Goal: Task Accomplishment & Management: Manage account settings

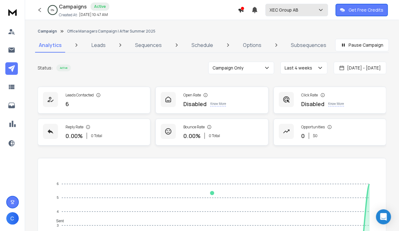
click at [286, 14] on button "XEC Group AB" at bounding box center [297, 10] width 63 height 13
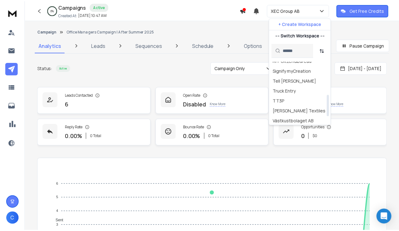
scroll to position [118, 0]
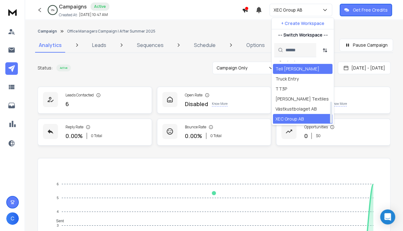
click at [292, 69] on div "Tell [PERSON_NAME]" at bounding box center [298, 69] width 44 height 6
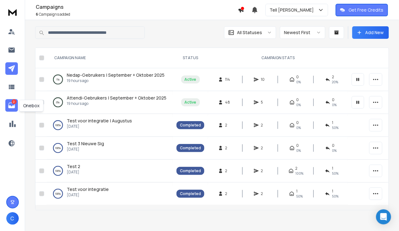
click at [11, 107] on icon at bounding box center [11, 106] width 7 height 6
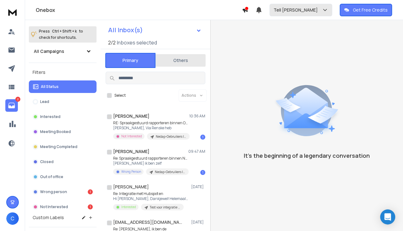
click at [306, 10] on div "Tell James" at bounding box center [301, 10] width 55 height 6
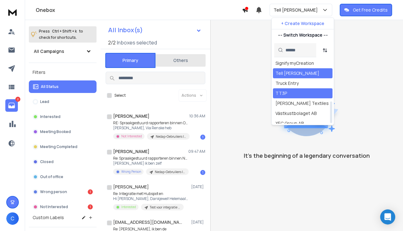
scroll to position [118, 0]
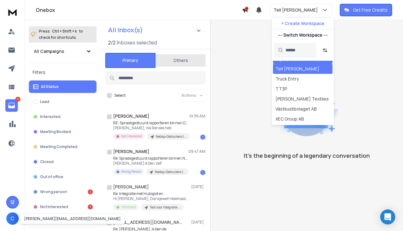
click at [14, 219] on span "C" at bounding box center [12, 219] width 13 height 13
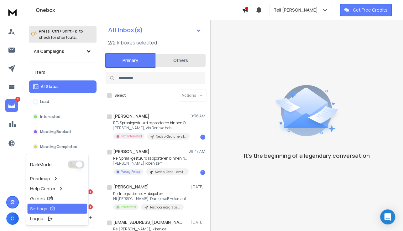
click at [33, 210] on p "Settings" at bounding box center [38, 209] width 17 height 6
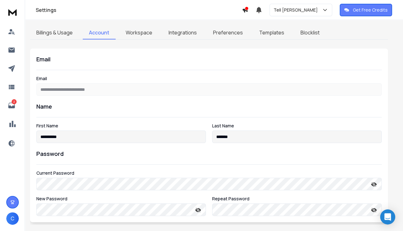
click at [135, 34] on link "Workspace" at bounding box center [138, 32] width 39 height 13
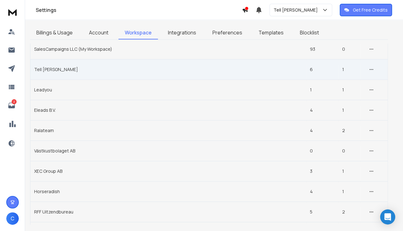
scroll to position [50, 0]
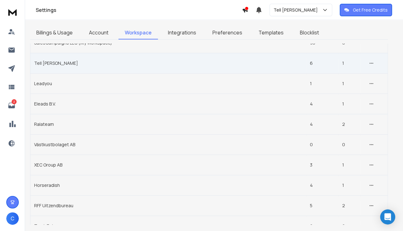
click at [61, 64] on td "Tell [PERSON_NAME]" at bounding box center [168, 63] width 276 height 20
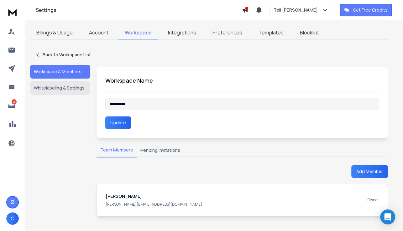
click at [159, 150] on button "Pending Invitations" at bounding box center [160, 151] width 47 height 14
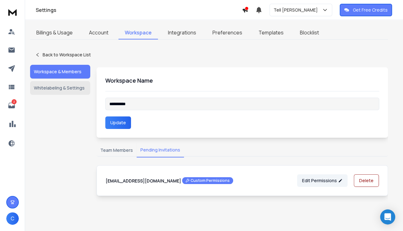
click at [120, 181] on h1 "malou@bymane.nl Custom Permissions" at bounding box center [170, 180] width 128 height 7
copy h1 "malou@bymane.nl"
click at [170, 134] on div "**********" at bounding box center [243, 102] width 292 height 71
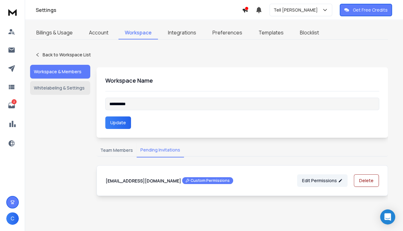
click at [103, 152] on button "Team Members" at bounding box center [117, 151] width 40 height 14
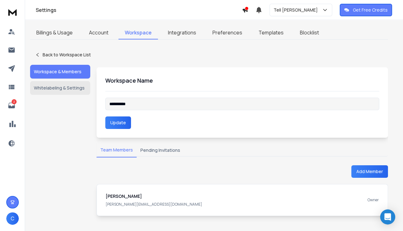
click at [65, 83] on button "Whitelabeling & Settings" at bounding box center [60, 88] width 60 height 14
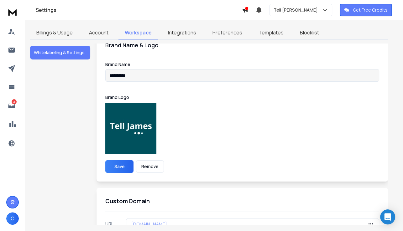
scroll to position [50, 0]
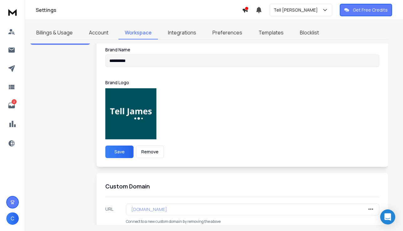
click at [167, 207] on p "telljames.salescampaigns.nl" at bounding box center [149, 210] width 36 height 6
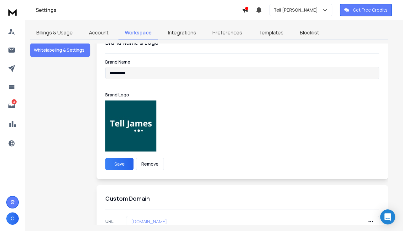
scroll to position [0, 0]
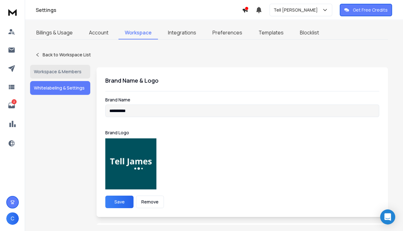
click at [219, 135] on p "Brand Logo" at bounding box center [242, 133] width 274 height 6
click at [290, 11] on p "Tell [PERSON_NAME]" at bounding box center [297, 10] width 47 height 6
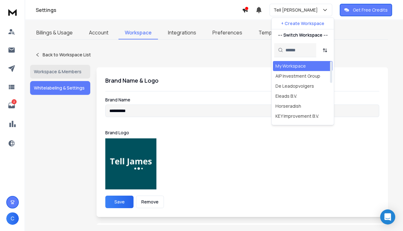
click at [285, 65] on div "My Workspace" at bounding box center [291, 66] width 30 height 6
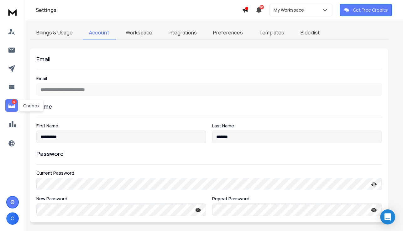
click at [10, 107] on icon at bounding box center [11, 106] width 7 height 6
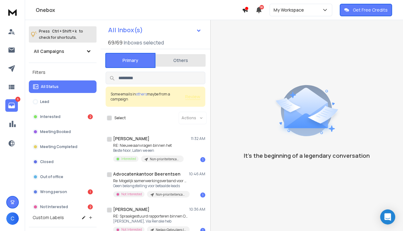
click at [144, 94] on span "others" at bounding box center [141, 94] width 11 height 5
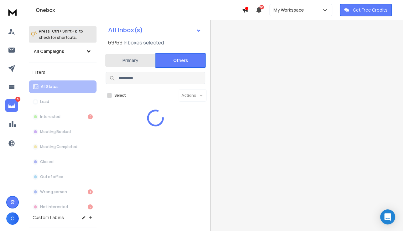
click at [171, 66] on button "Others" at bounding box center [180, 60] width 50 height 15
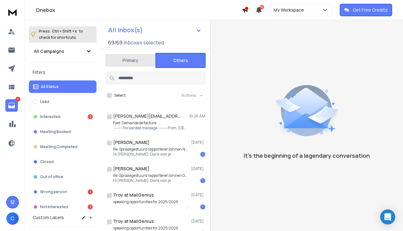
click at [131, 58] on button "Primary" at bounding box center [130, 61] width 50 height 14
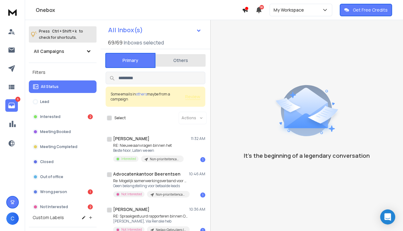
click at [55, 83] on button "All Status" at bounding box center [63, 87] width 68 height 13
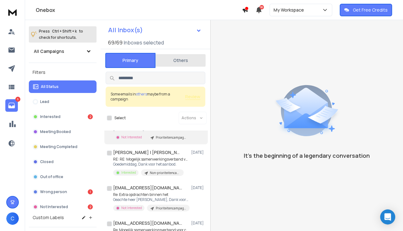
scroll to position [251, 0]
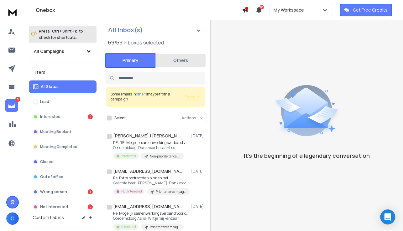
click at [53, 87] on p "All Status" at bounding box center [50, 86] width 18 height 5
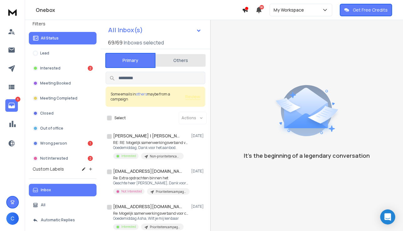
scroll to position [50, 0]
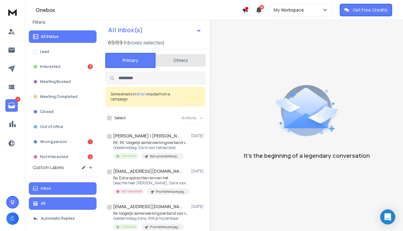
click at [49, 201] on button "All" at bounding box center [63, 204] width 68 height 13
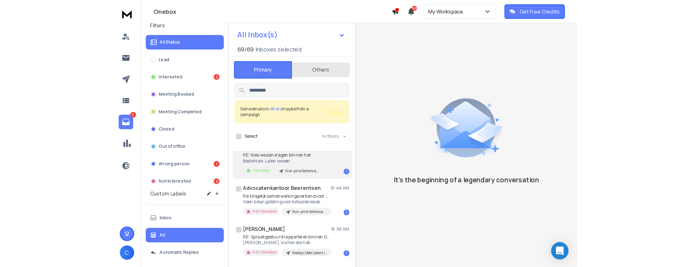
scroll to position [0, 0]
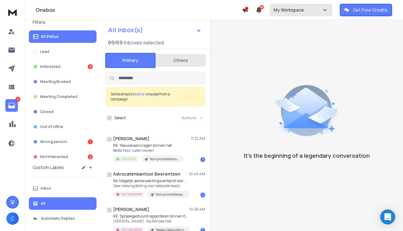
click at [300, 13] on button "My Workspace" at bounding box center [301, 10] width 63 height 13
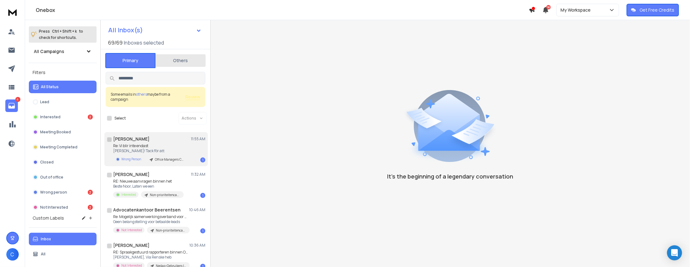
click at [152, 144] on p "Re: Vi blir inte endast" at bounding box center [150, 145] width 75 height 5
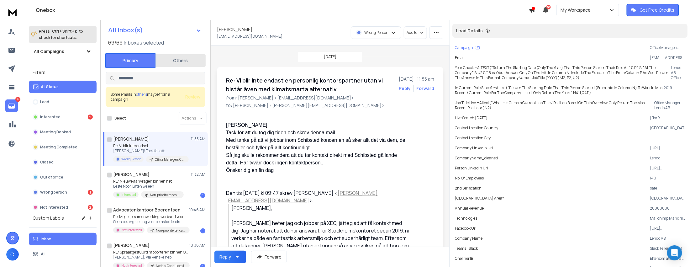
click at [354, 164] on div "Hej Jesper! Tack för att du tog dig tiden och skrev denna mail. Med tanke på at…" at bounding box center [317, 151] width 183 height 60
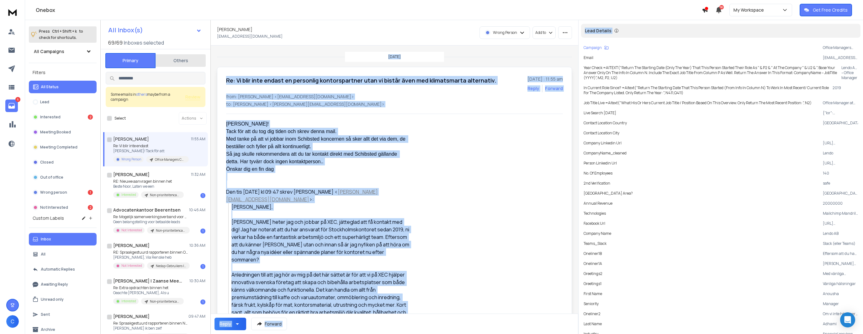
drag, startPoint x: 575, startPoint y: 41, endPoint x: 579, endPoint y: 41, distance: 4.1
click at [579, 41] on div "All Inbox(s) 69 / 69 Inboxes selected Primary Others Some emails in others mayb…" at bounding box center [481, 187] width 762 height 334
click at [461, 99] on p "from: Anousha Adhami <anousha.adhami@lendo.se>" at bounding box center [394, 96] width 337 height 6
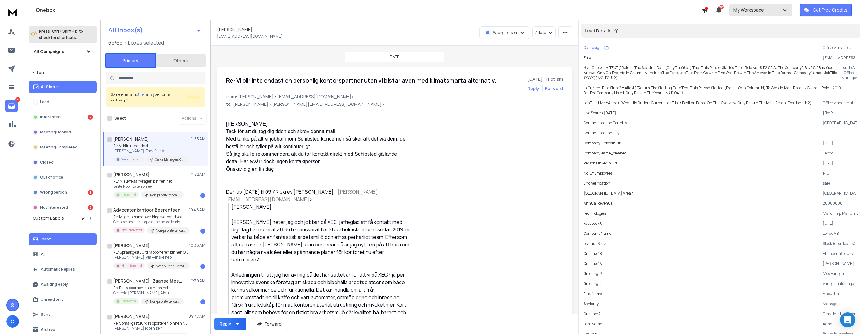
click at [690, 5] on button "My Workspace" at bounding box center [760, 10] width 63 height 13
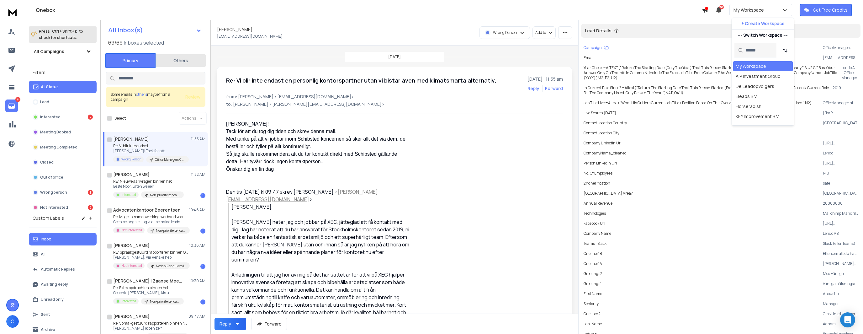
click at [690, 52] on input "text" at bounding box center [758, 50] width 27 height 14
type input "**"
click at [690, 67] on div "XEC Group AB" at bounding box center [749, 66] width 28 height 6
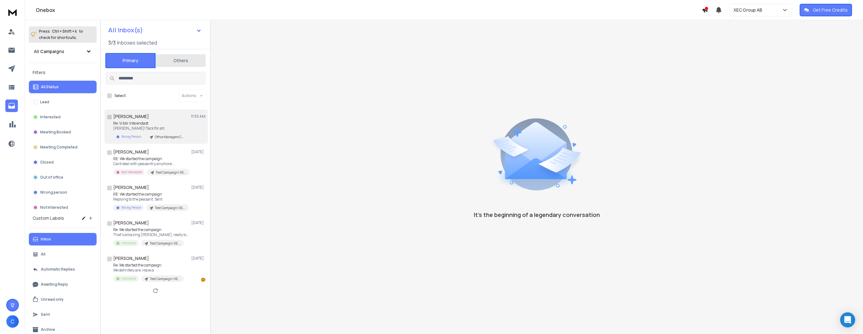
click at [117, 119] on div "[PERSON_NAME] 11:55 AM Re: Vi blir inte endast Hej [PERSON_NAME]! Tack för att …" at bounding box center [159, 126] width 92 height 27
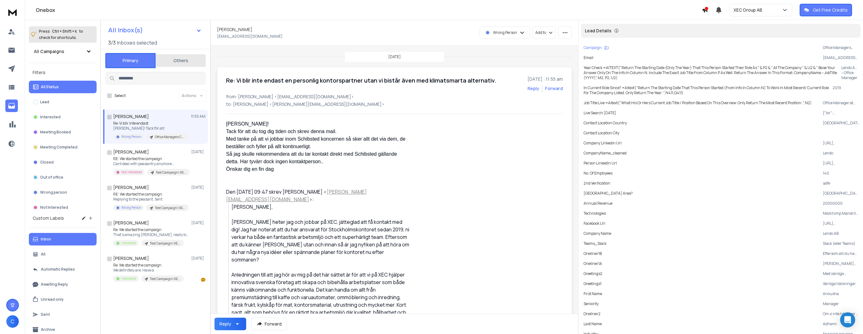
click at [515, 34] on div "Wrong Person" at bounding box center [505, 33] width 50 height 12
click at [503, 49] on div "Lead" at bounding box center [505, 47] width 55 height 10
drag, startPoint x: 378, startPoint y: 158, endPoint x: 546, endPoint y: 227, distance: 181.3
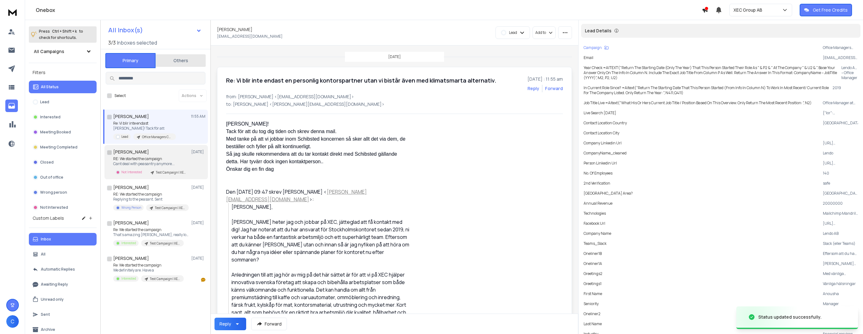
click at [110, 152] on button "button" at bounding box center [109, 152] width 5 height 5
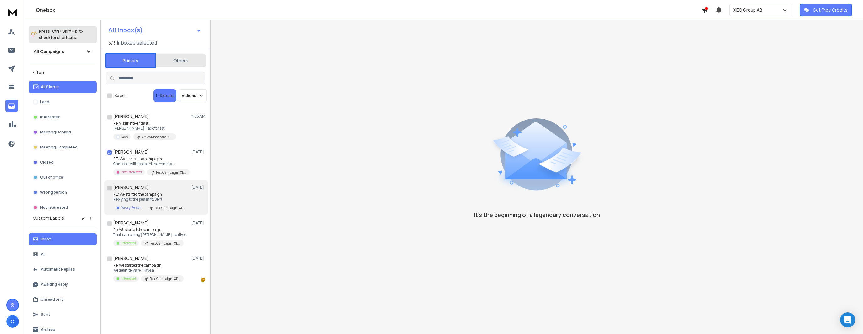
click at [107, 187] on button "button" at bounding box center [109, 187] width 5 height 5
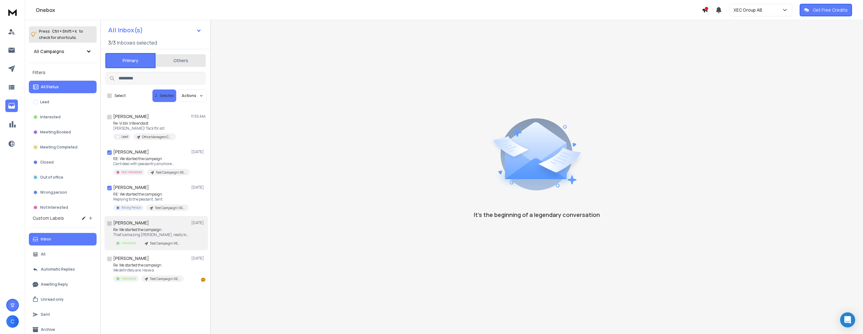
click at [110, 222] on button "button" at bounding box center [109, 223] width 5 height 5
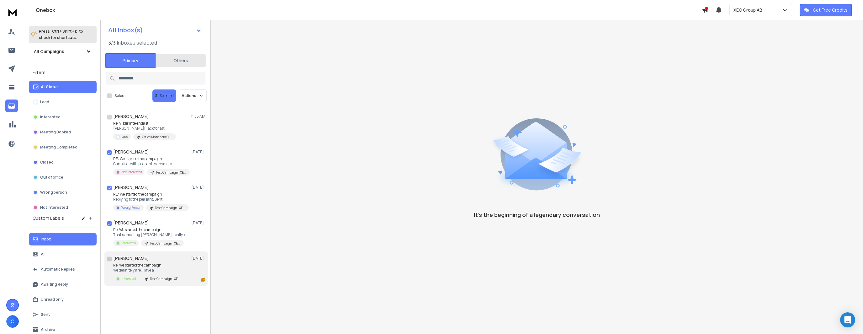
click at [109, 257] on button "button" at bounding box center [109, 258] width 5 height 5
drag, startPoint x: 139, startPoint y: 214, endPoint x: 251, endPoint y: 67, distance: 184.8
click at [269, 61] on div "It’s the beginning of a legendary conversation" at bounding box center [537, 161] width 652 height 283
click at [192, 99] on button "Actions" at bounding box center [193, 95] width 28 height 13
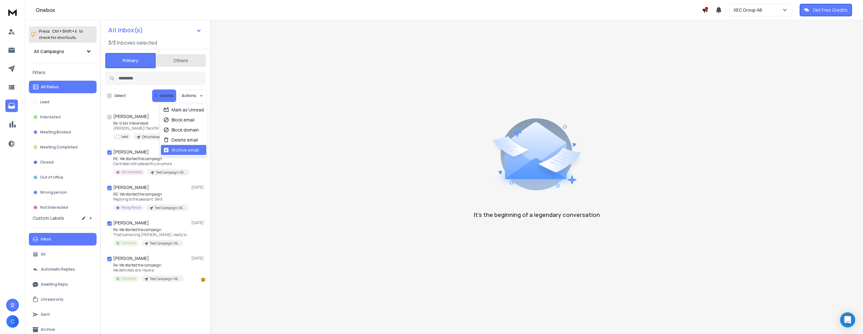
click at [180, 148] on div "Archive email" at bounding box center [180, 150] width 35 height 6
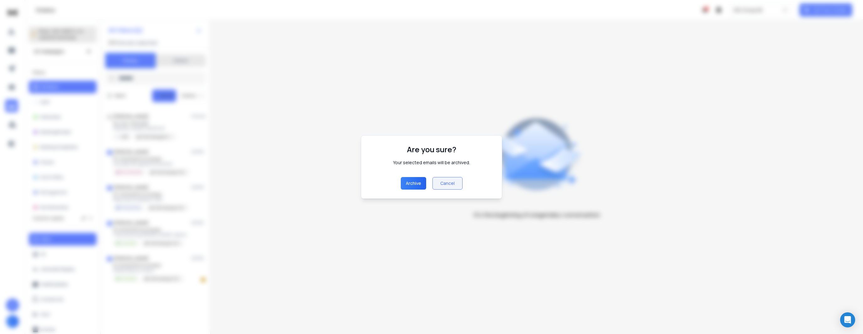
click at [416, 184] on p "archive" at bounding box center [413, 183] width 15 height 6
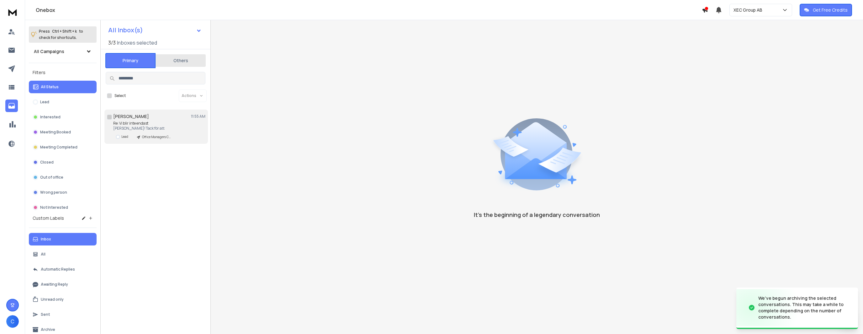
click at [174, 126] on p "Hej Jesper! Tack för att" at bounding box center [144, 128] width 63 height 5
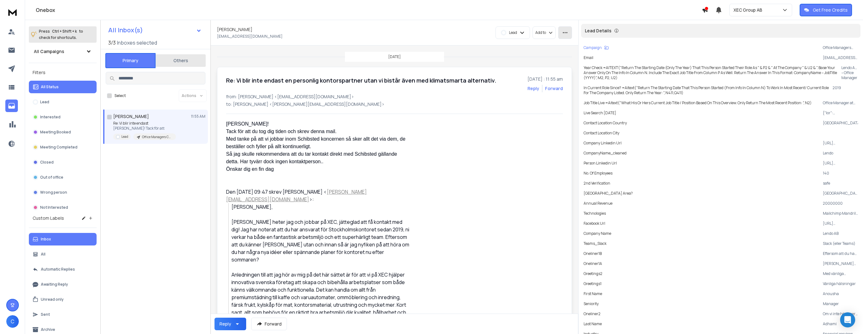
click at [563, 31] on icon "button" at bounding box center [565, 33] width 6 height 6
click at [560, 46] on div "Mark as unread" at bounding box center [547, 47] width 40 height 6
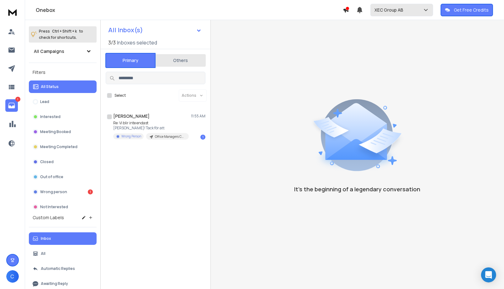
click at [403, 10] on p "XEC Group AB" at bounding box center [389, 10] width 31 height 6
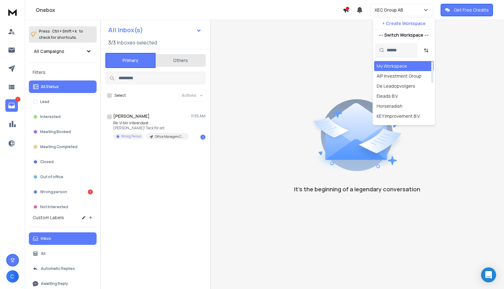
click at [403, 67] on div "My Workspace" at bounding box center [392, 66] width 30 height 6
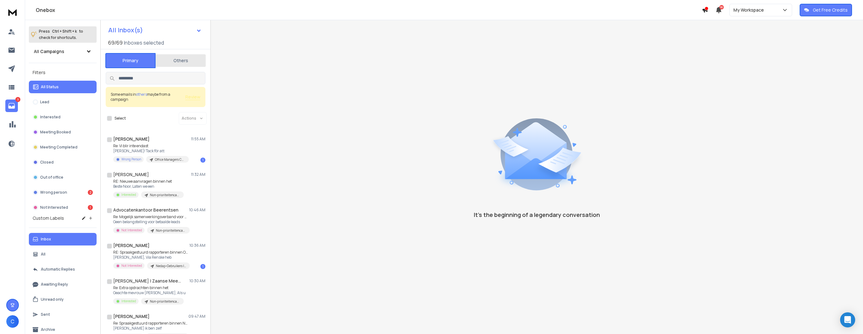
click at [167, 58] on button "Others" at bounding box center [180, 61] width 50 height 14
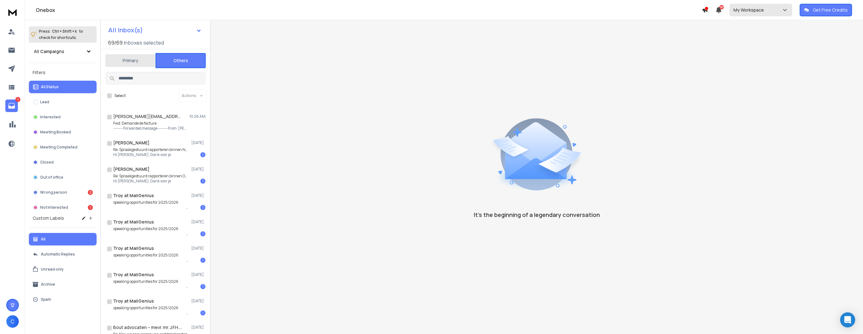
click at [746, 9] on p "My Workspace" at bounding box center [749, 10] width 33 height 6
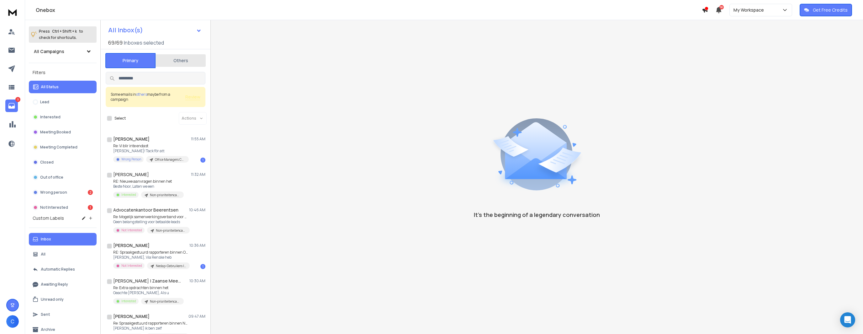
click at [53, 82] on button "All Status" at bounding box center [63, 87] width 68 height 13
click at [762, 9] on p "My Workspace" at bounding box center [749, 10] width 33 height 6
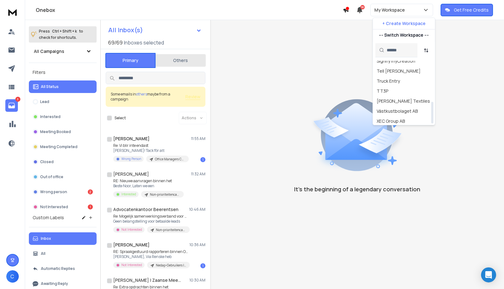
scroll to position [118, 0]
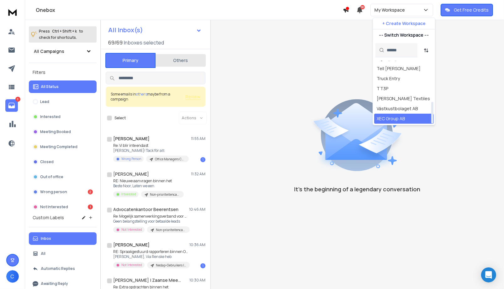
click at [396, 116] on div "XEC Group AB" at bounding box center [391, 119] width 28 height 6
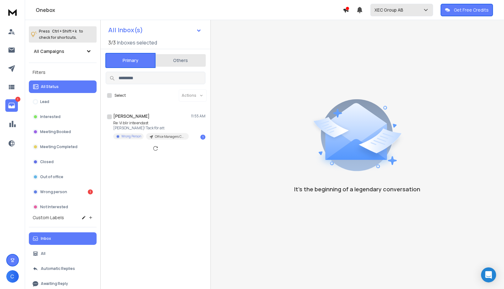
click at [414, 9] on div "XEC Group AB" at bounding box center [401, 10] width 55 height 6
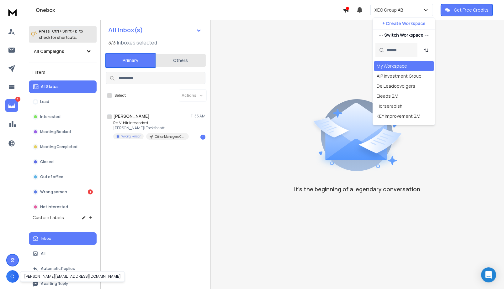
click at [13, 278] on span "C" at bounding box center [12, 277] width 13 height 13
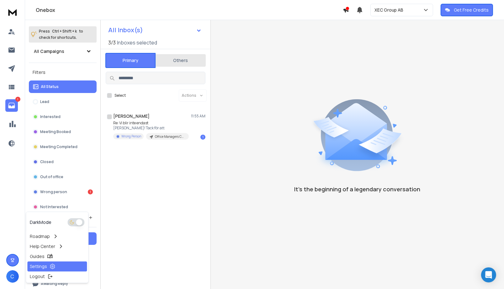
click at [39, 266] on p "Settings" at bounding box center [38, 267] width 17 height 6
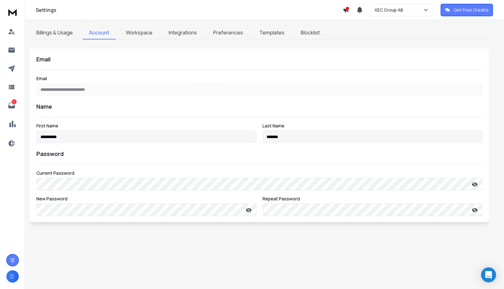
click at [138, 34] on link "Workspace" at bounding box center [138, 32] width 39 height 13
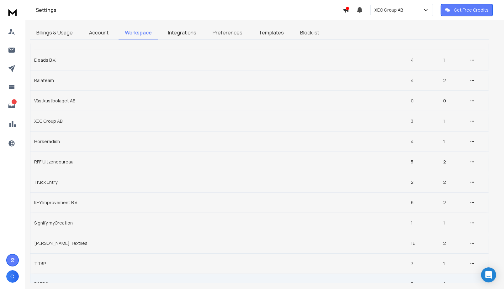
scroll to position [63, 0]
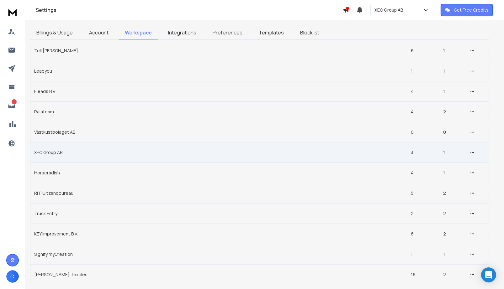
click at [54, 155] on td "XEC Group AB" at bounding box center [218, 152] width 377 height 20
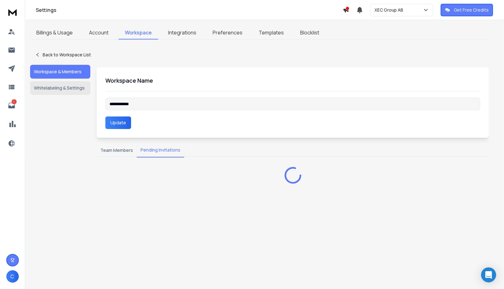
click at [165, 147] on button "Pending Invitations" at bounding box center [160, 150] width 47 height 14
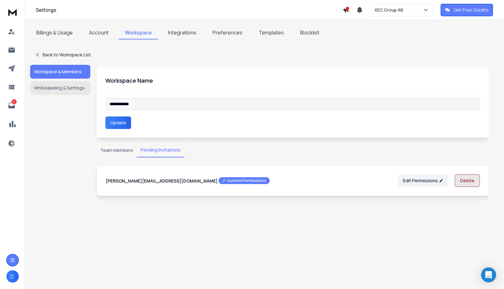
click at [472, 178] on button "Delete" at bounding box center [467, 181] width 25 height 13
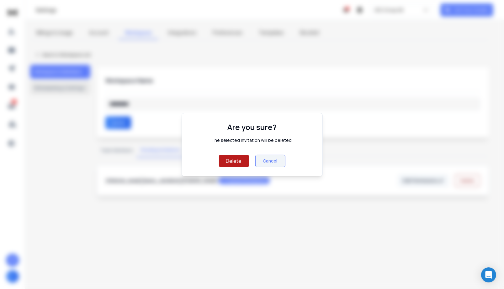
click at [235, 164] on button "Delete" at bounding box center [234, 161] width 30 height 13
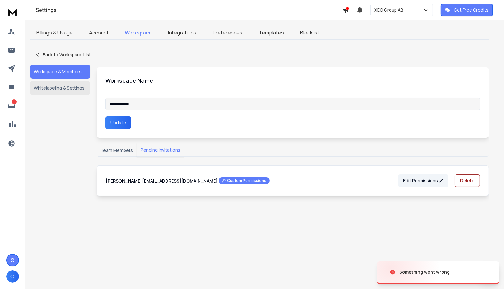
click at [116, 151] on button "Team Members" at bounding box center [117, 151] width 40 height 14
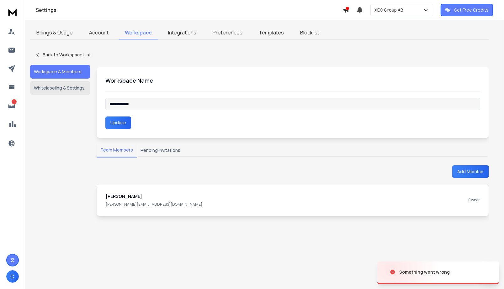
click at [157, 150] on button "Pending Invitations" at bounding box center [160, 151] width 47 height 14
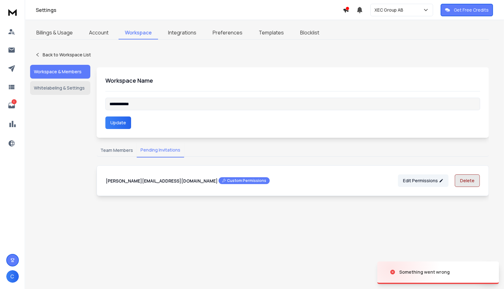
click at [464, 184] on button "Delete" at bounding box center [467, 181] width 25 height 13
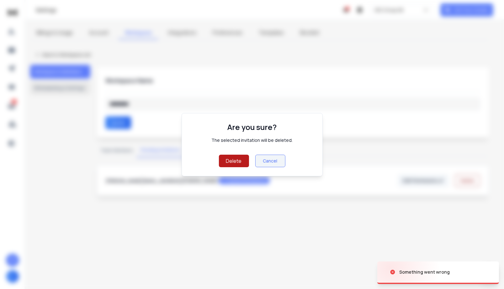
click at [226, 166] on button "Delete" at bounding box center [234, 161] width 30 height 13
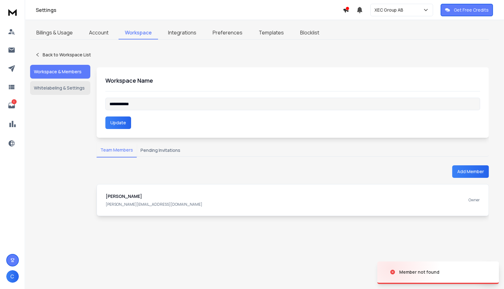
click at [117, 151] on button "Team Members" at bounding box center [117, 150] width 40 height 14
click at [458, 173] on button "Add Member" at bounding box center [470, 172] width 37 height 13
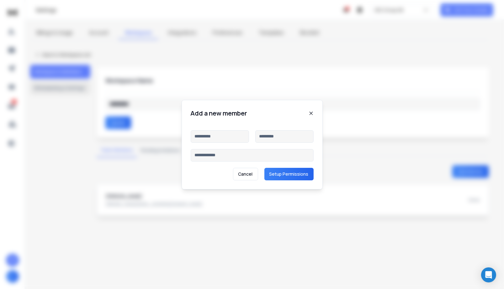
click at [218, 145] on div "Cancel Setup Permissions" at bounding box center [252, 155] width 123 height 50
click at [215, 138] on input at bounding box center [220, 136] width 58 height 13
type input "******"
type input "*******"
paste input "*"
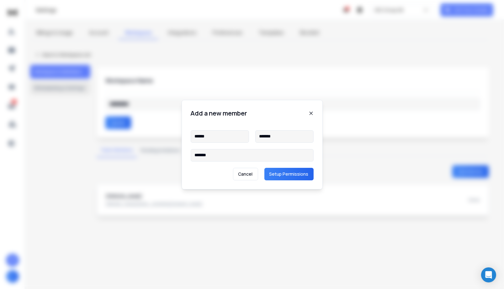
paste input "**********"
type input "**********"
click at [293, 172] on button "Setup Permissions" at bounding box center [288, 174] width 49 height 13
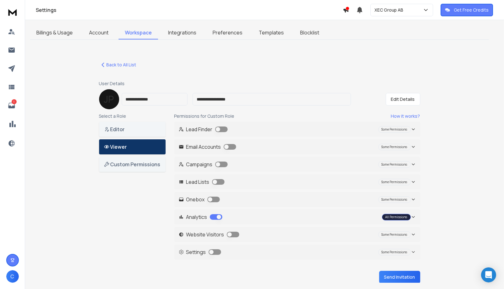
click at [226, 146] on button "button" at bounding box center [230, 147] width 13 height 6
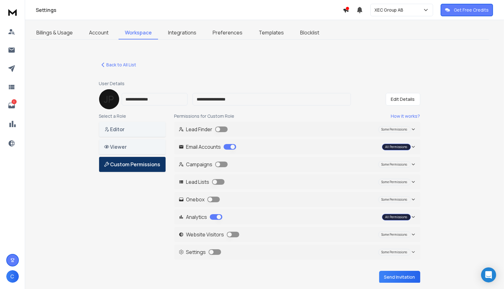
click at [218, 163] on button "button" at bounding box center [221, 165] width 13 height 6
click at [216, 182] on button "button" at bounding box center [218, 182] width 13 height 6
click at [214, 200] on button "button" at bounding box center [213, 200] width 13 height 6
click at [390, 277] on button "Send Invitation" at bounding box center [399, 277] width 41 height 13
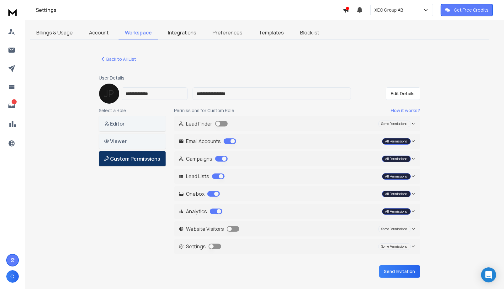
scroll to position [13, 0]
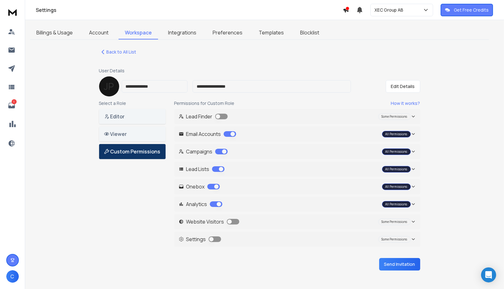
click at [395, 267] on button "Send Invitation" at bounding box center [399, 264] width 41 height 13
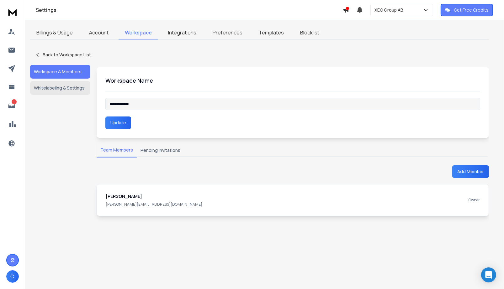
click at [167, 154] on button "Pending Invitations" at bounding box center [160, 151] width 47 height 14
click at [121, 148] on button "Team Members" at bounding box center [117, 150] width 40 height 14
click at [157, 147] on button "Pending Invitations" at bounding box center [160, 151] width 47 height 14
click at [120, 152] on button "Team Members" at bounding box center [117, 150] width 40 height 14
click at [159, 146] on button "Pending Invitations" at bounding box center [160, 151] width 47 height 14
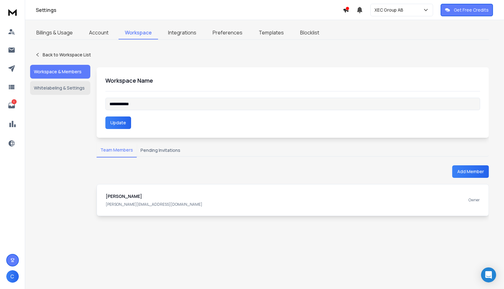
click at [165, 149] on button "Pending Invitations" at bounding box center [160, 151] width 47 height 14
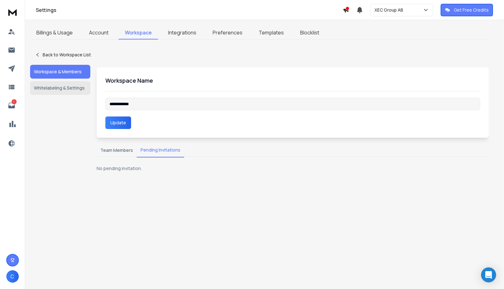
click at [165, 149] on button "Pending Invitations" at bounding box center [160, 150] width 47 height 14
drag, startPoint x: 99, startPoint y: 155, endPoint x: 112, endPoint y: 150, distance: 13.4
click at [100, 154] on button "Team Members" at bounding box center [117, 151] width 40 height 14
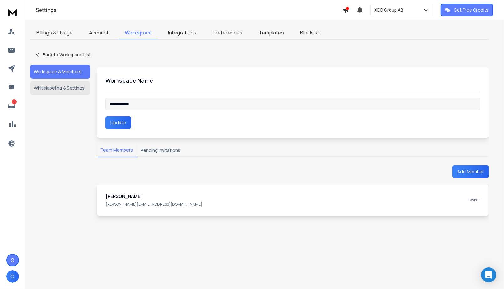
click at [465, 169] on button "Add Member" at bounding box center [470, 172] width 37 height 13
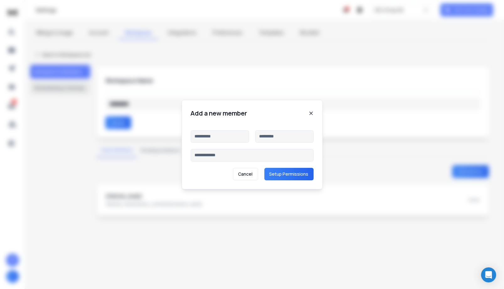
click at [221, 160] on input at bounding box center [252, 155] width 123 height 13
paste input "**********"
type input "**********"
click at [214, 136] on input at bounding box center [220, 136] width 58 height 13
type input "******"
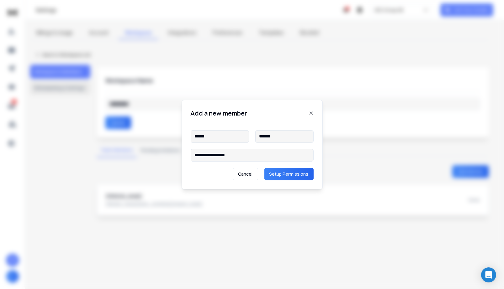
type input "*******"
click at [247, 155] on input "**********" at bounding box center [252, 155] width 123 height 13
type input "**********"
click at [305, 175] on button "Setup Permissions" at bounding box center [288, 174] width 49 height 13
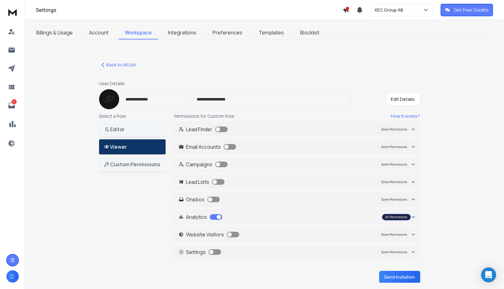
drag, startPoint x: 229, startPoint y: 145, endPoint x: 227, endPoint y: 158, distance: 13.5
click at [230, 145] on button "button" at bounding box center [230, 147] width 13 height 6
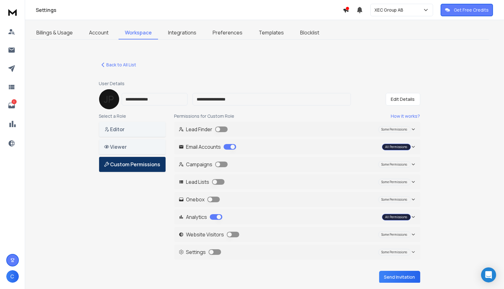
click at [221, 166] on button "button" at bounding box center [221, 165] width 13 height 6
click at [215, 183] on button "button" at bounding box center [218, 182] width 13 height 6
click at [214, 200] on button "button" at bounding box center [213, 200] width 13 height 6
click at [384, 278] on button "Send Invitation" at bounding box center [399, 277] width 41 height 13
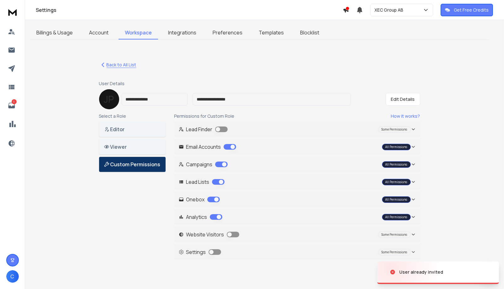
click at [103, 63] on icon "button" at bounding box center [103, 65] width 8 height 8
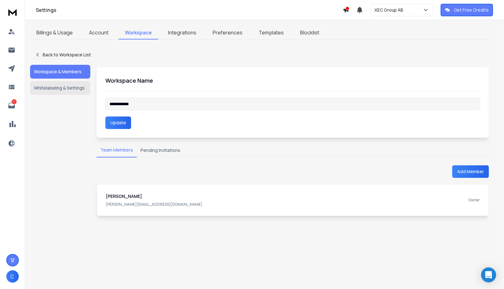
click at [162, 159] on div "Team Members Pending Invitations Add Member Christiaan Jaarsma christiaan@sales…" at bounding box center [293, 180] width 392 height 72
click at [161, 151] on button "Pending Invitations" at bounding box center [160, 151] width 47 height 14
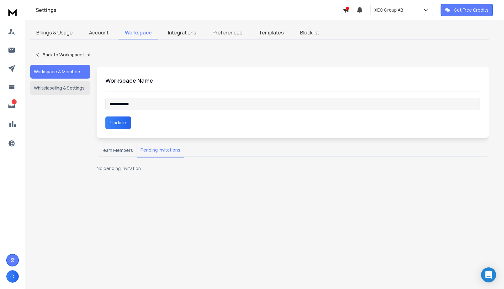
click at [107, 151] on button "Team Members" at bounding box center [117, 151] width 40 height 14
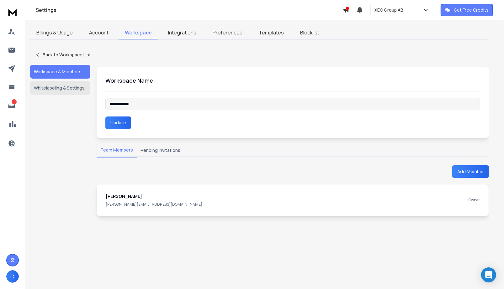
click at [164, 151] on button "Pending Invitations" at bounding box center [160, 151] width 47 height 14
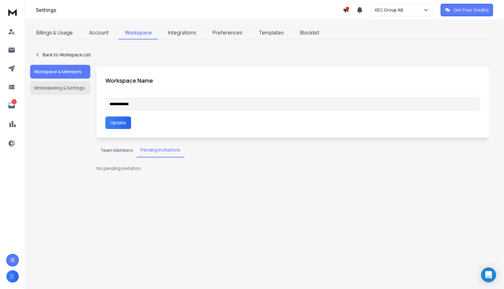
click at [114, 151] on button "Team Members" at bounding box center [117, 151] width 40 height 14
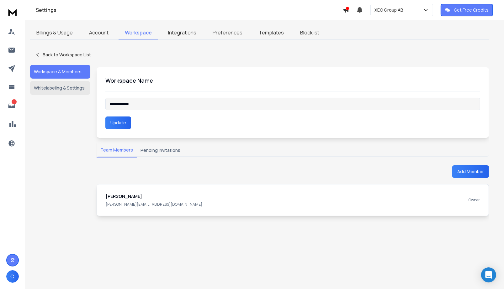
click at [456, 170] on button "Add Member" at bounding box center [470, 172] width 37 height 13
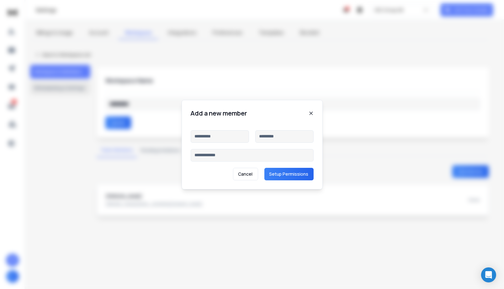
click at [219, 156] on input at bounding box center [252, 155] width 123 height 13
paste input "**********"
type input "**********"
click at [213, 141] on input at bounding box center [220, 136] width 58 height 13
type input "******"
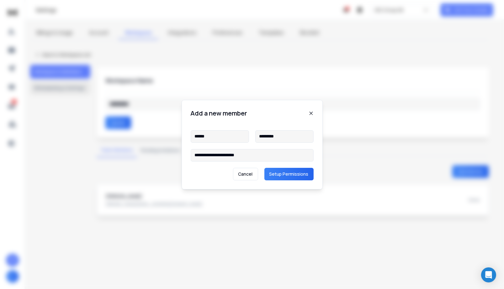
type input "*********"
click at [294, 177] on button "Setup Permissions" at bounding box center [288, 174] width 49 height 13
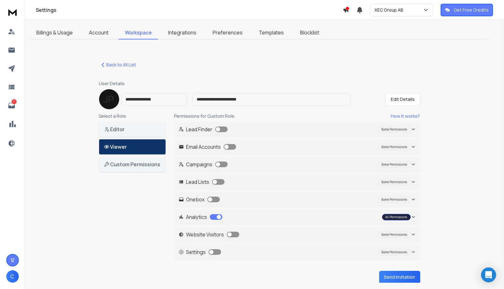
click at [226, 146] on button "button" at bounding box center [230, 147] width 13 height 6
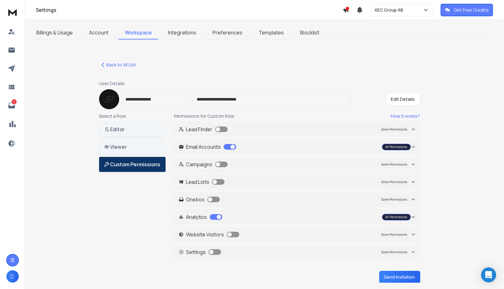
click at [220, 163] on button "button" at bounding box center [221, 165] width 13 height 6
click at [216, 184] on button "button" at bounding box center [218, 182] width 13 height 6
click at [214, 198] on button "button" at bounding box center [213, 200] width 13 height 6
click at [389, 275] on button "Send Invitation" at bounding box center [399, 277] width 41 height 13
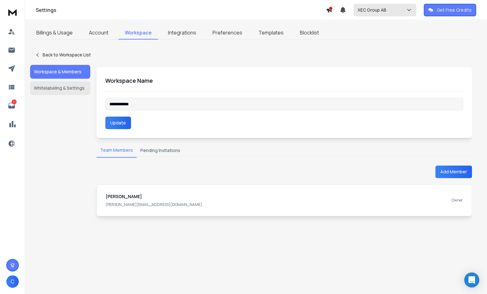
click at [401, 10] on div "XEC Group AB" at bounding box center [385, 10] width 55 height 6
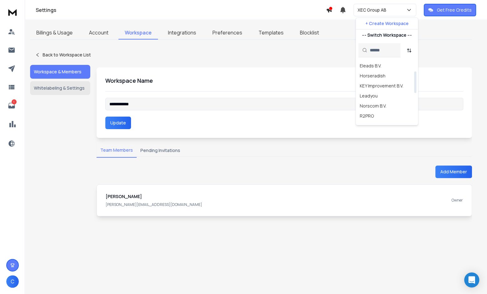
scroll to position [31, 0]
click at [374, 65] on div "Eleads B.V." at bounding box center [371, 65] width 22 height 6
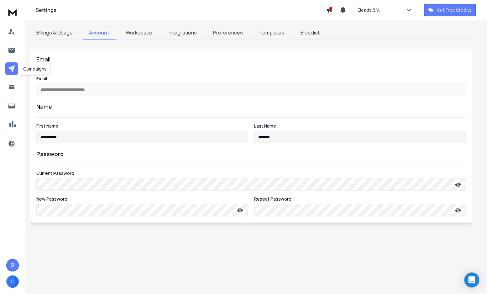
click at [14, 69] on icon at bounding box center [12, 69] width 8 height 8
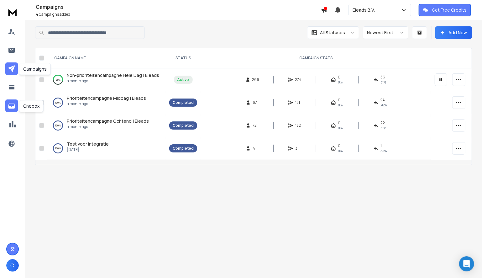
click at [9, 103] on icon at bounding box center [11, 106] width 7 height 6
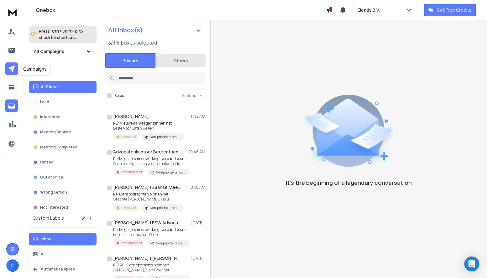
click at [9, 69] on icon at bounding box center [12, 69] width 8 height 8
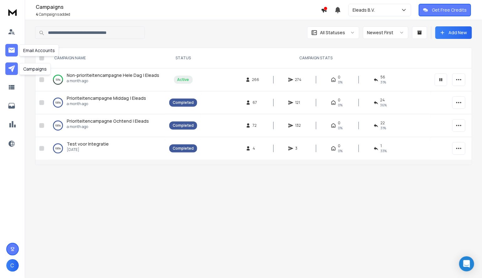
click at [9, 51] on icon at bounding box center [11, 50] width 6 height 5
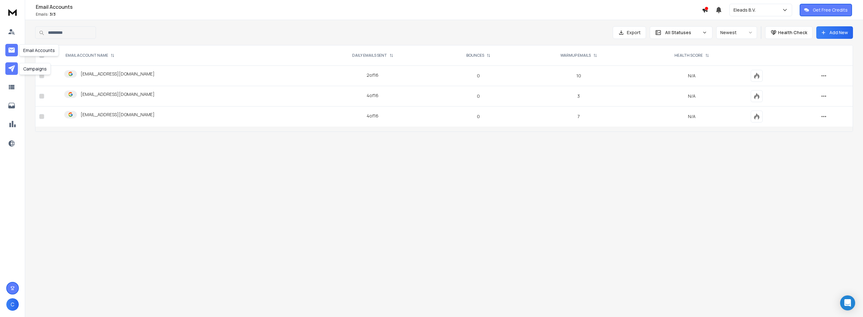
click at [15, 72] on link at bounding box center [11, 68] width 13 height 13
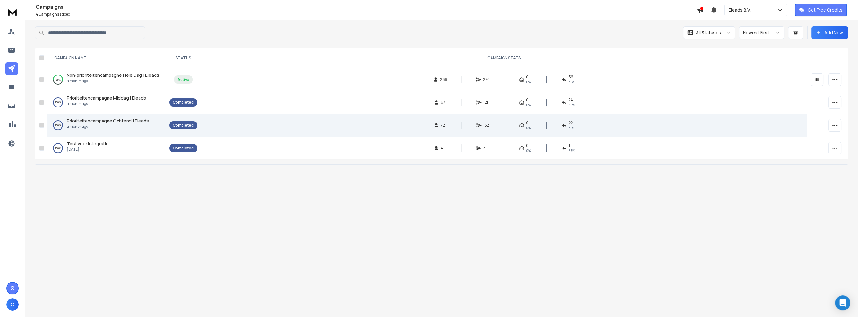
click at [109, 121] on span "Prioriteitencampagne Ochtend | Eleads" at bounding box center [108, 121] width 82 height 6
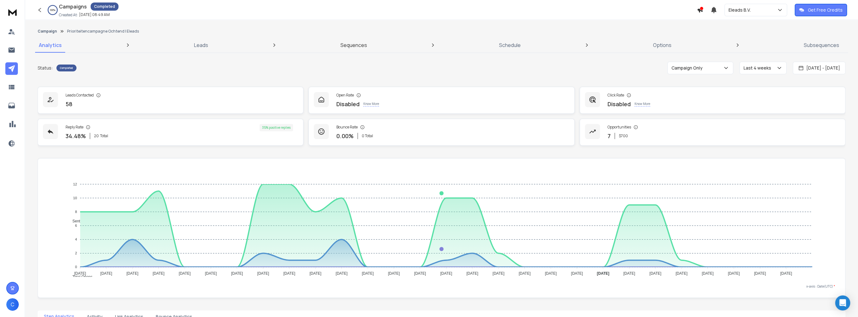
click at [362, 48] on p "Sequences" at bounding box center [353, 45] width 27 height 8
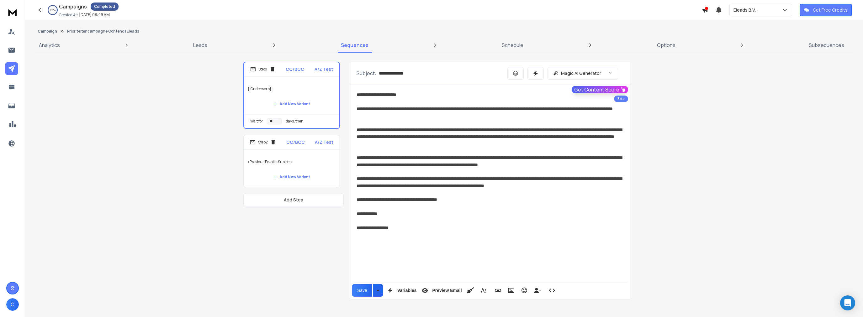
click at [487, 179] on div "**********" at bounding box center [490, 182] width 268 height 14
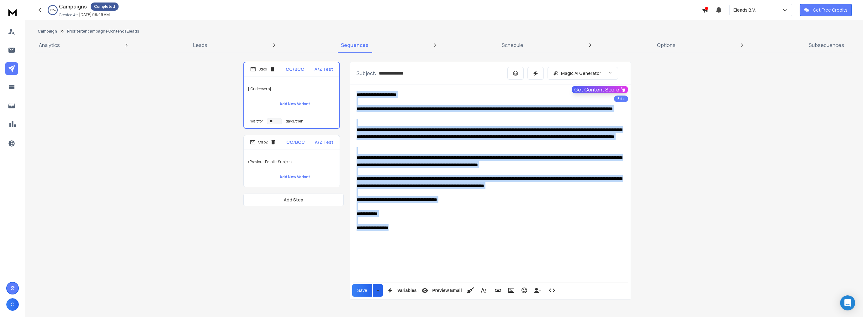
drag, startPoint x: 418, startPoint y: 240, endPoint x: 349, endPoint y: 93, distance: 162.0
click at [349, 93] on div "**********" at bounding box center [443, 181] width 401 height 238
click at [487, 221] on div at bounding box center [490, 220] width 268 height 7
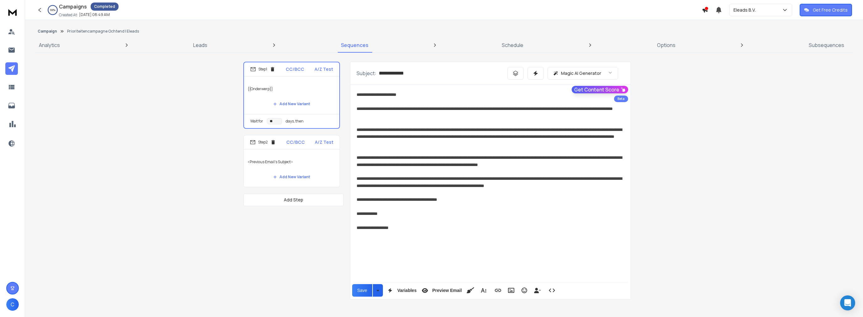
click at [390, 77] on div "**********" at bounding box center [490, 73] width 280 height 23
drag, startPoint x: 378, startPoint y: 73, endPoint x: 417, endPoint y: 72, distance: 38.9
click at [417, 72] on input "**********" at bounding box center [440, 74] width 122 height 8
click at [394, 74] on input "**********" at bounding box center [440, 74] width 122 height 8
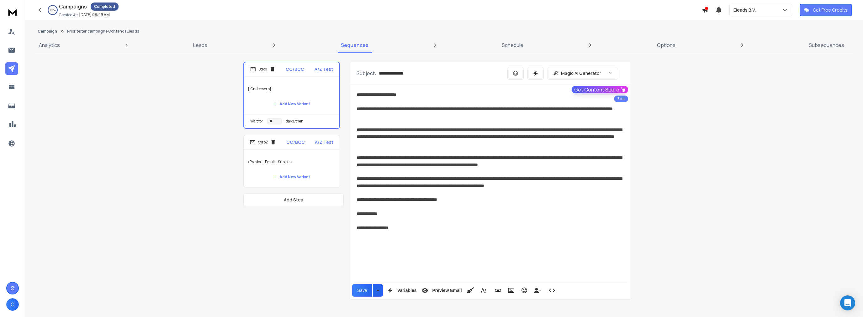
click at [394, 74] on input "**********" at bounding box center [440, 74] width 122 height 8
click at [381, 99] on div at bounding box center [490, 101] width 268 height 7
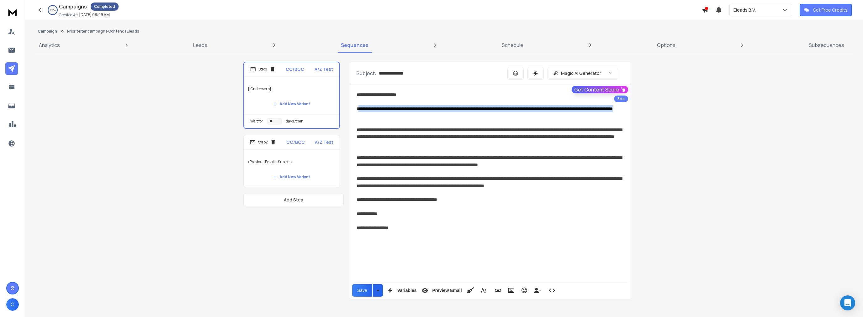
drag, startPoint x: 360, startPoint y: 110, endPoint x: 457, endPoint y: 117, distance: 97.7
click at [457, 117] on div "**********" at bounding box center [490, 112] width 268 height 14
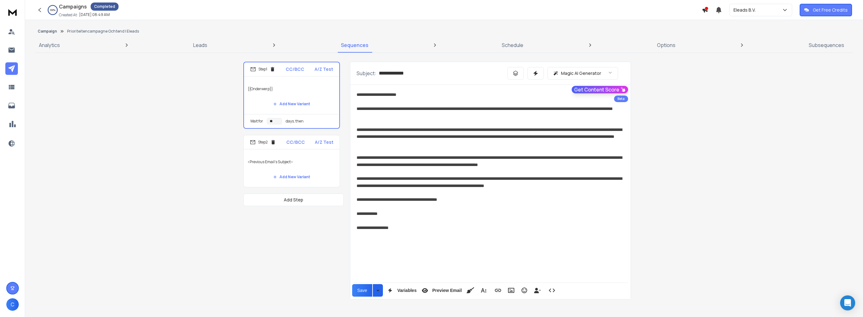
click at [409, 72] on input "**********" at bounding box center [440, 74] width 122 height 8
click at [289, 166] on p "<Previous Email's Subject>" at bounding box center [291, 162] width 88 height 18
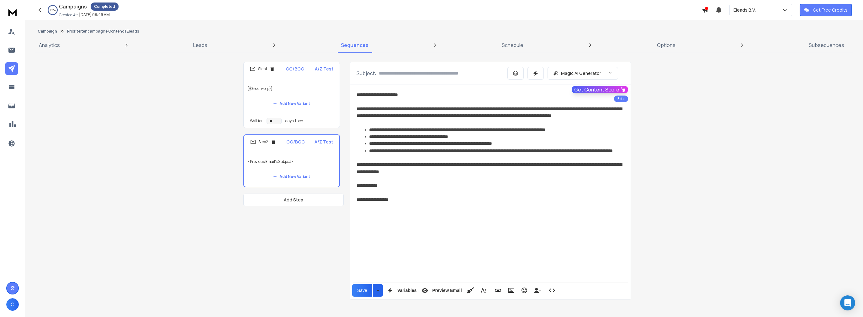
click at [293, 83] on p "{{Onderwerp}}" at bounding box center [291, 89] width 88 height 18
type input "**********"
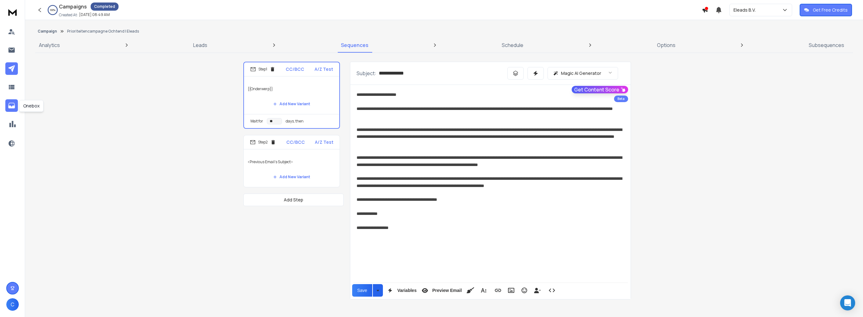
click at [17, 106] on link at bounding box center [11, 105] width 13 height 13
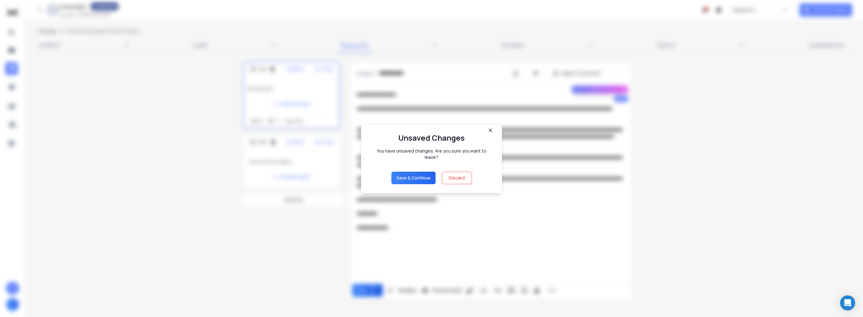
click at [465, 175] on button "Discard" at bounding box center [457, 178] width 30 height 13
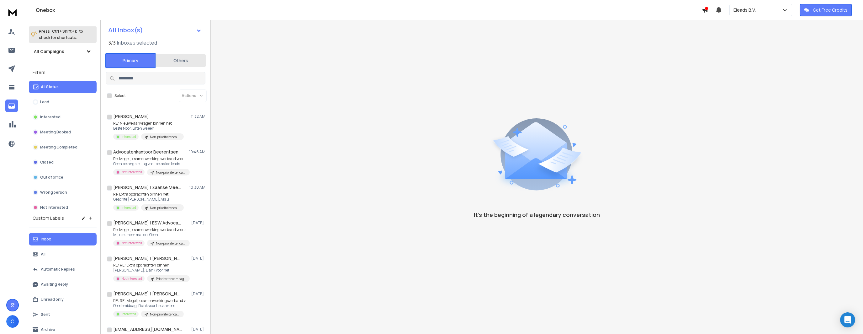
click at [43, 86] on p "All Status" at bounding box center [50, 86] width 18 height 5
click at [15, 108] on icon at bounding box center [12, 106] width 8 height 8
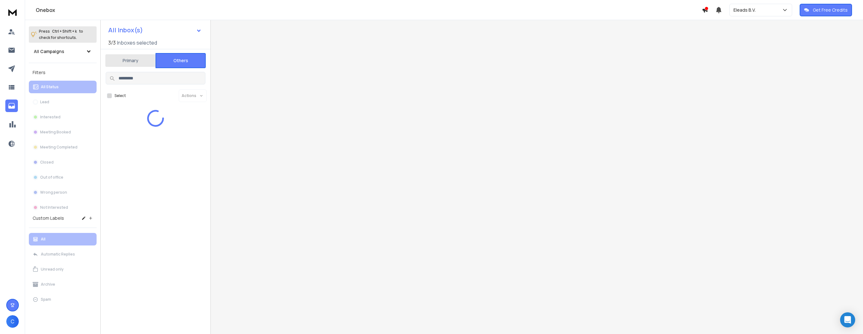
click at [178, 63] on button "Others" at bounding box center [180, 60] width 50 height 15
click at [116, 62] on button "Primary" at bounding box center [130, 60] width 50 height 15
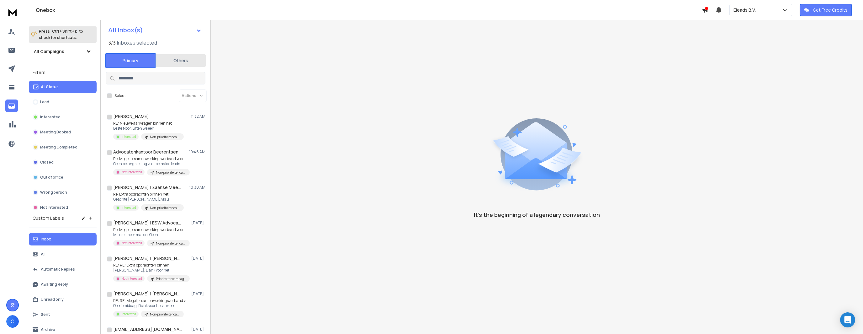
click at [40, 87] on div "All Status" at bounding box center [46, 87] width 26 height 6
click at [487, 10] on p "Eleads B.V." at bounding box center [745, 10] width 25 height 6
click at [487, 68] on div "My Workspace" at bounding box center [750, 66] width 30 height 6
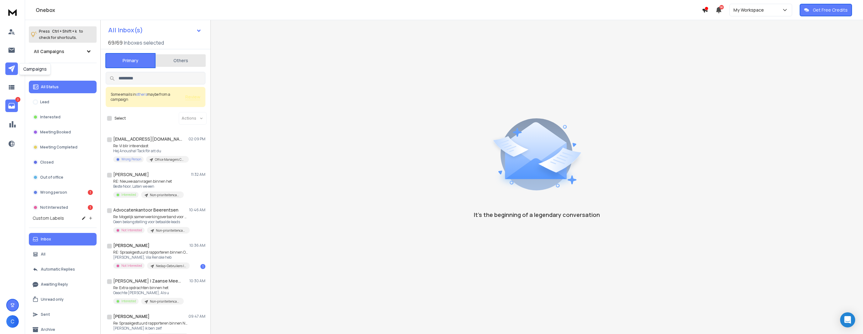
click at [9, 67] on icon at bounding box center [11, 68] width 7 height 7
